Goal: Information Seeking & Learning: Learn about a topic

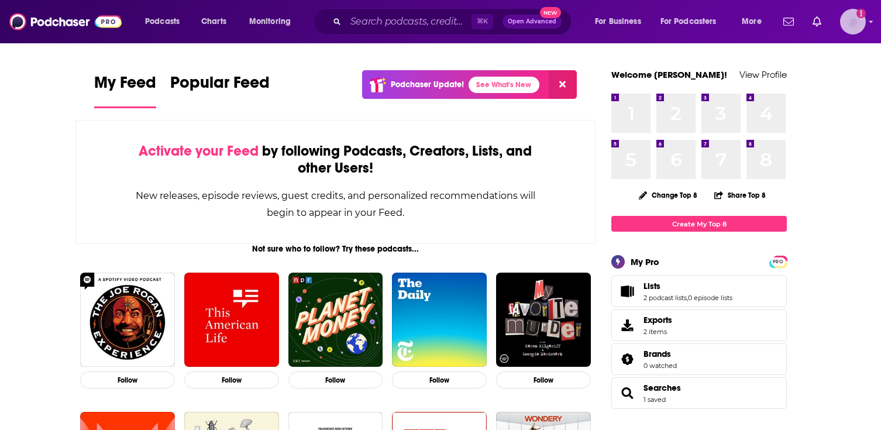
click at [856, 14] on icon "Add a profile image" at bounding box center [860, 13] width 9 height 9
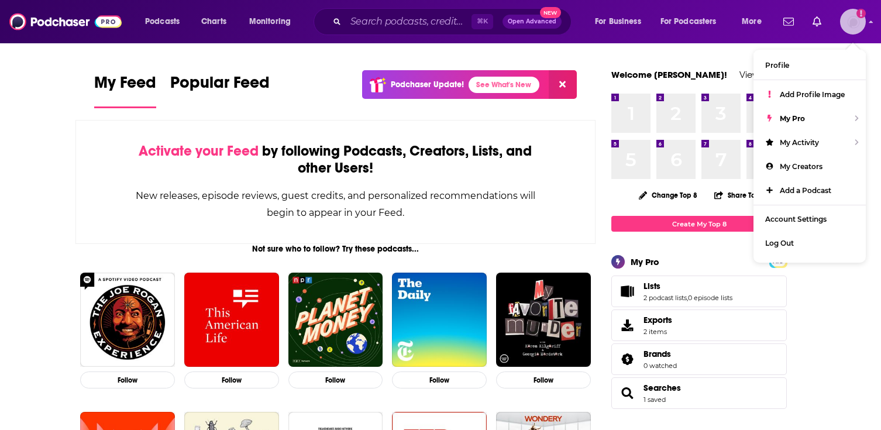
click at [856, 14] on icon "Add a profile image" at bounding box center [860, 13] width 9 height 9
click at [411, 22] on input "Search podcasts, credits, & more..." at bounding box center [409, 21] width 126 height 19
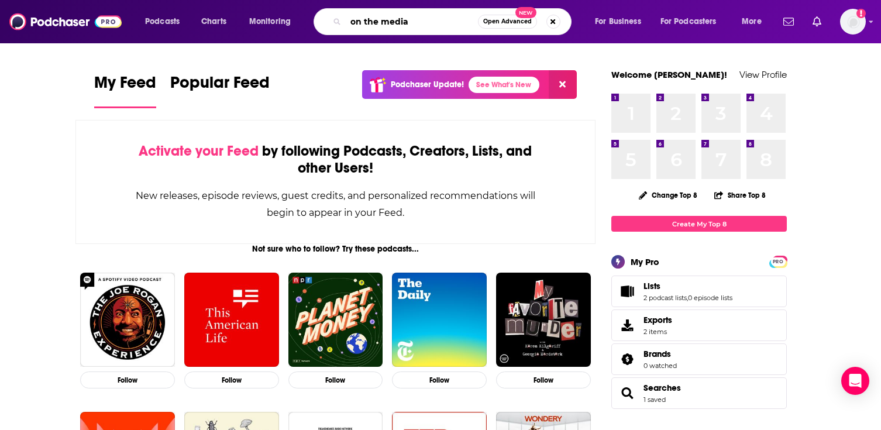
type input "on the media"
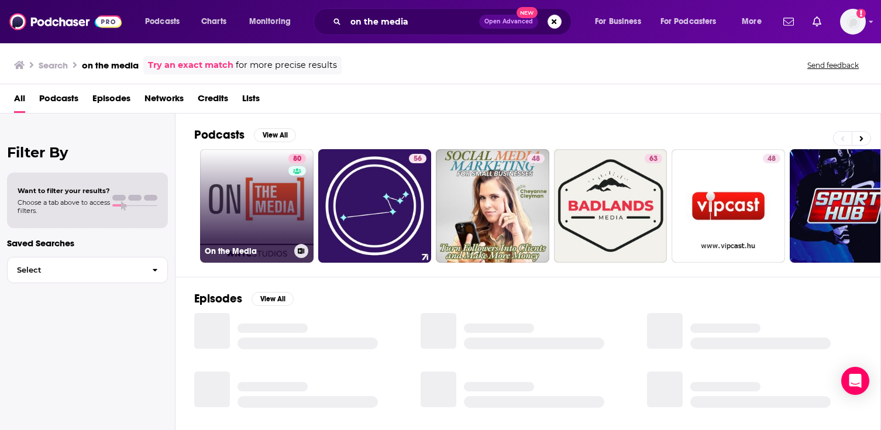
click at [205, 207] on link "80 On the Media" at bounding box center [256, 205] width 113 height 113
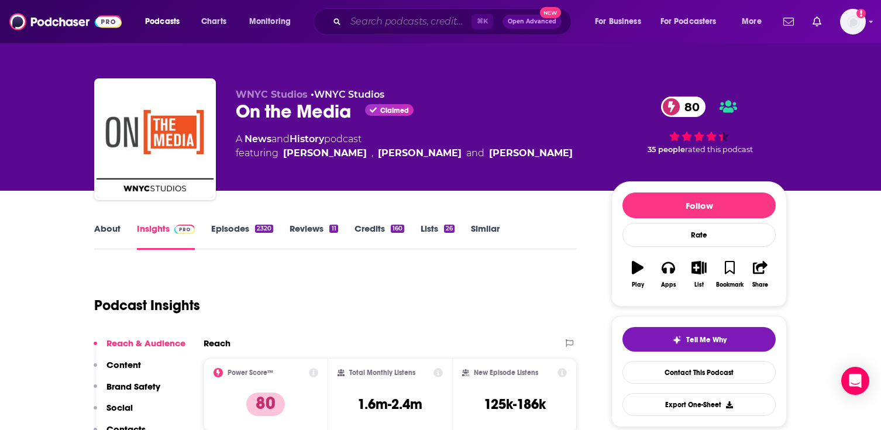
click at [379, 22] on input "Search podcasts, credits, & more..." at bounding box center [409, 21] width 126 height 19
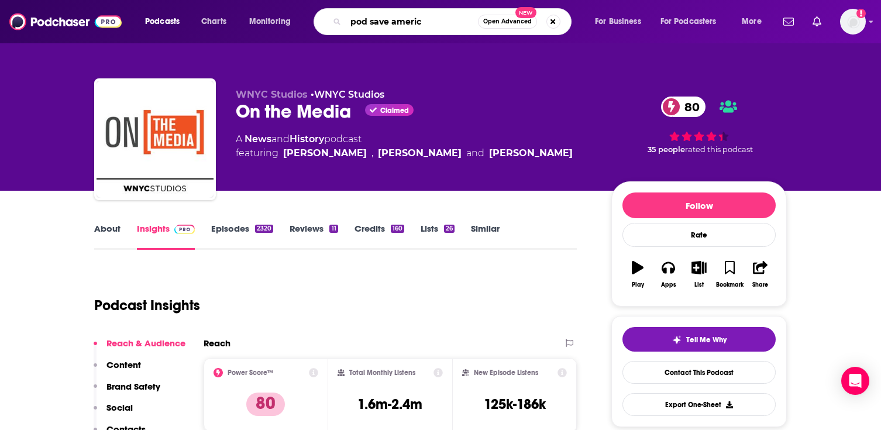
type input "pod save america"
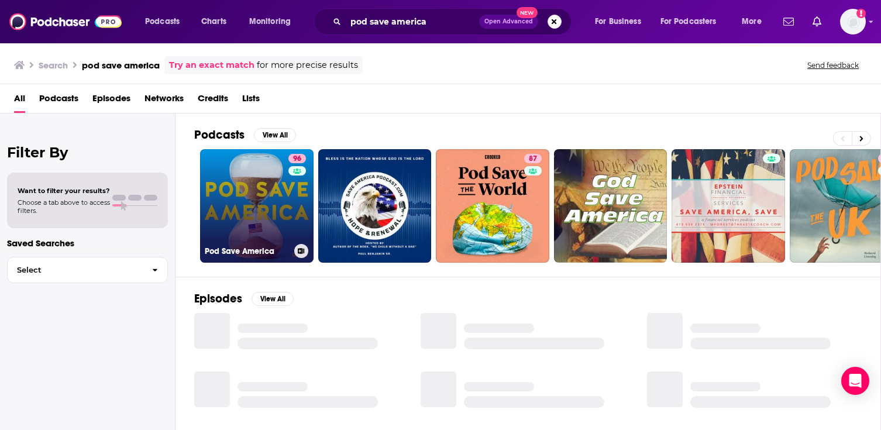
click at [264, 188] on link "96 Pod Save America" at bounding box center [256, 205] width 113 height 113
